Goal: Register for event/course

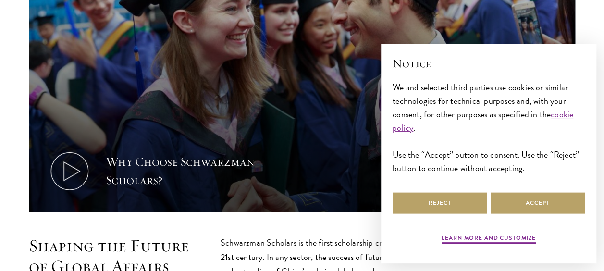
scroll to position [385, 0]
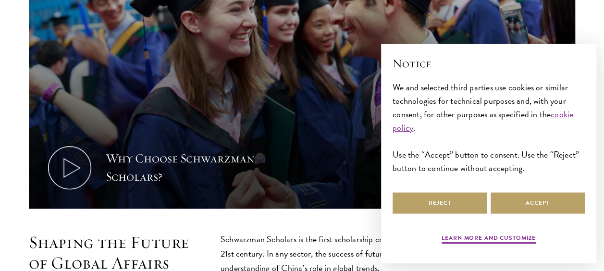
click at [416, 190] on div "Reject Accept" at bounding box center [489, 202] width 192 height 25
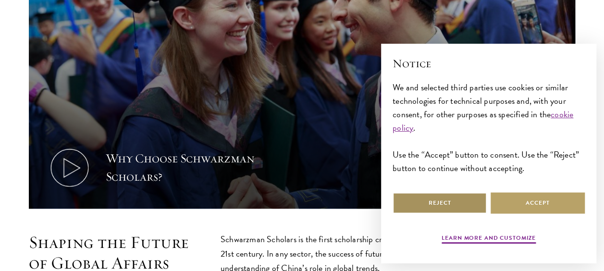
click at [427, 195] on button "Reject" at bounding box center [440, 203] width 94 height 22
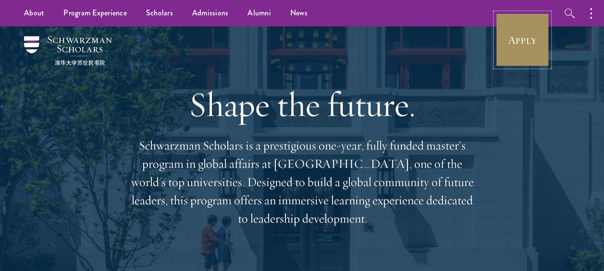
click at [510, 45] on link "Apply" at bounding box center [523, 40] width 54 height 54
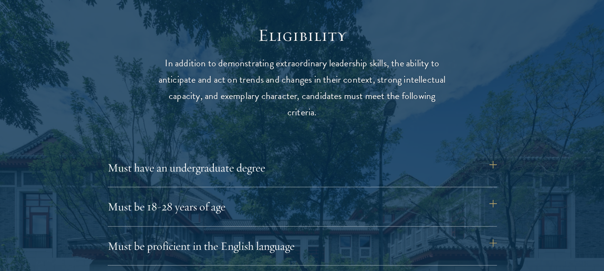
scroll to position [1250, 0]
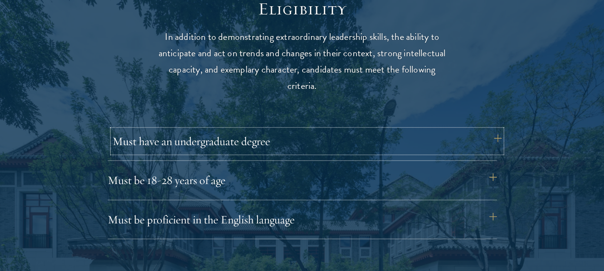
click at [395, 134] on button "Must have an undergraduate degree" at bounding box center [306, 141] width 389 height 23
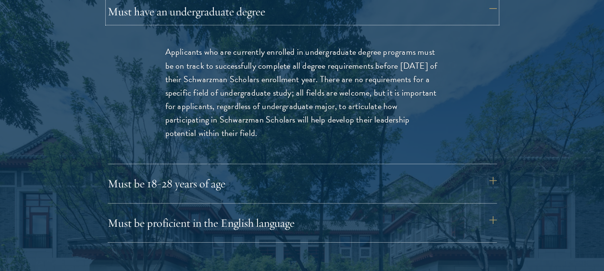
scroll to position [1394, 0]
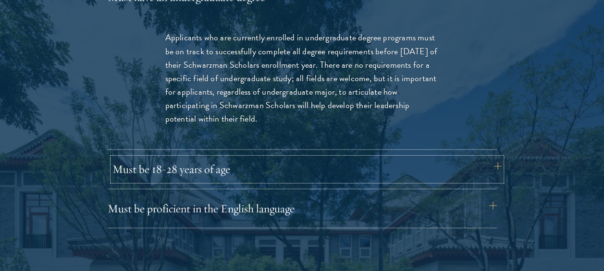
click at [373, 164] on button "Must be 18-28 years of age" at bounding box center [306, 169] width 389 height 23
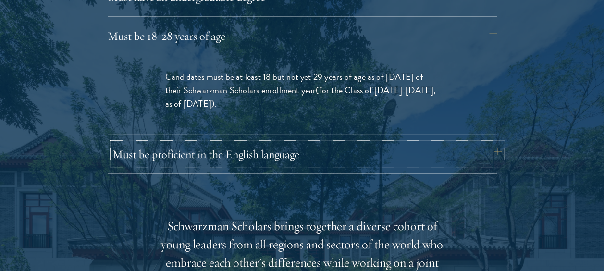
click at [378, 154] on button "Must be proficient in the English language" at bounding box center [306, 154] width 389 height 23
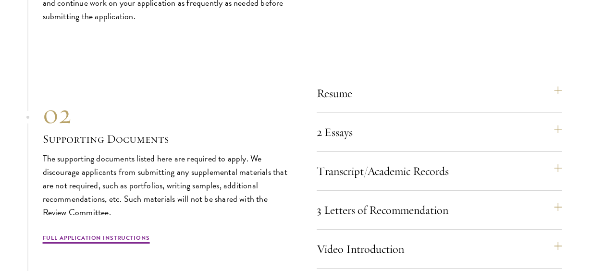
scroll to position [3382, 0]
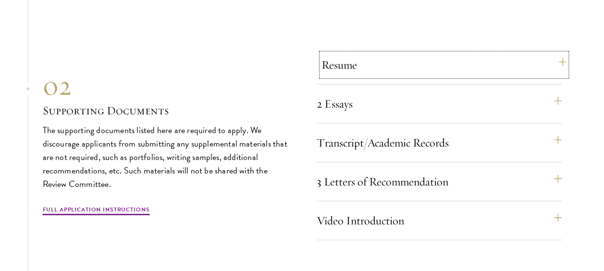
click at [356, 76] on button "Resume" at bounding box center [444, 64] width 245 height 23
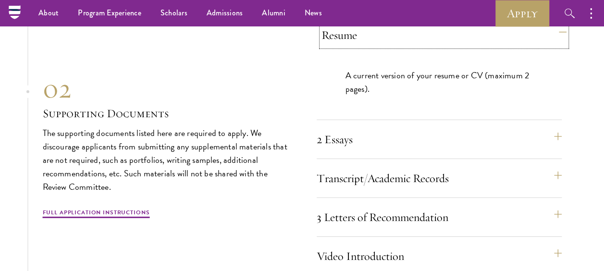
scroll to position [3146, 0]
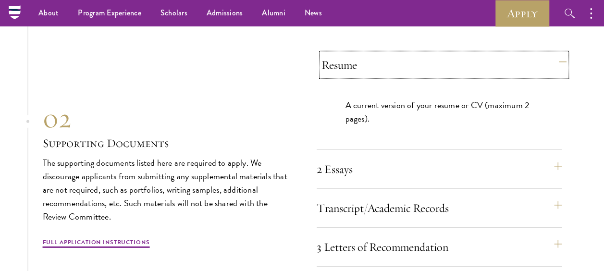
click at [354, 76] on button "Resume" at bounding box center [444, 64] width 245 height 23
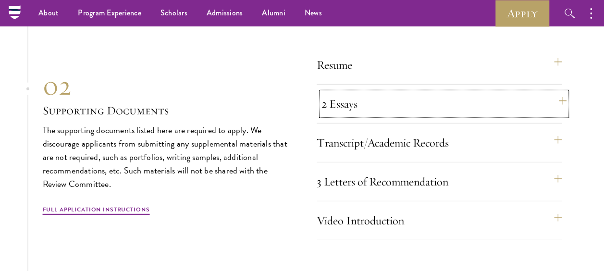
click at [364, 115] on button "2 Essays" at bounding box center [444, 103] width 245 height 23
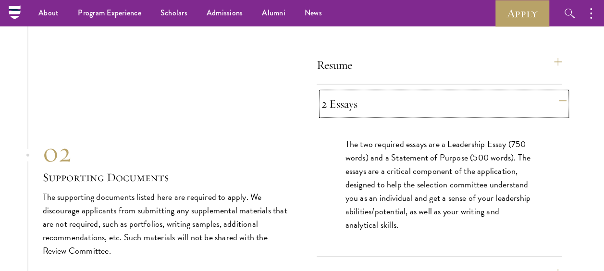
click at [364, 115] on button "2 Essays" at bounding box center [444, 103] width 245 height 23
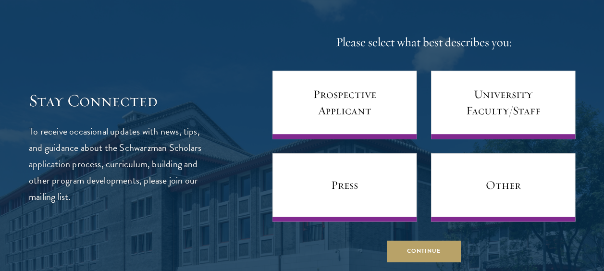
scroll to position [3915, 0]
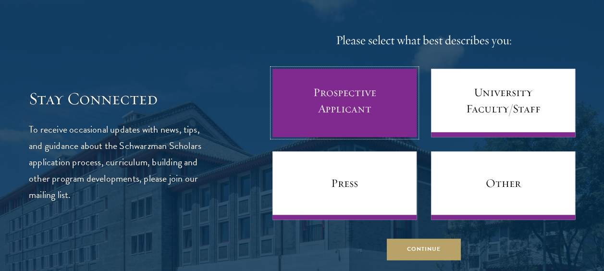
click at [365, 117] on link "Prospective Applicant" at bounding box center [345, 103] width 144 height 68
